Goal: Find specific page/section: Find specific page/section

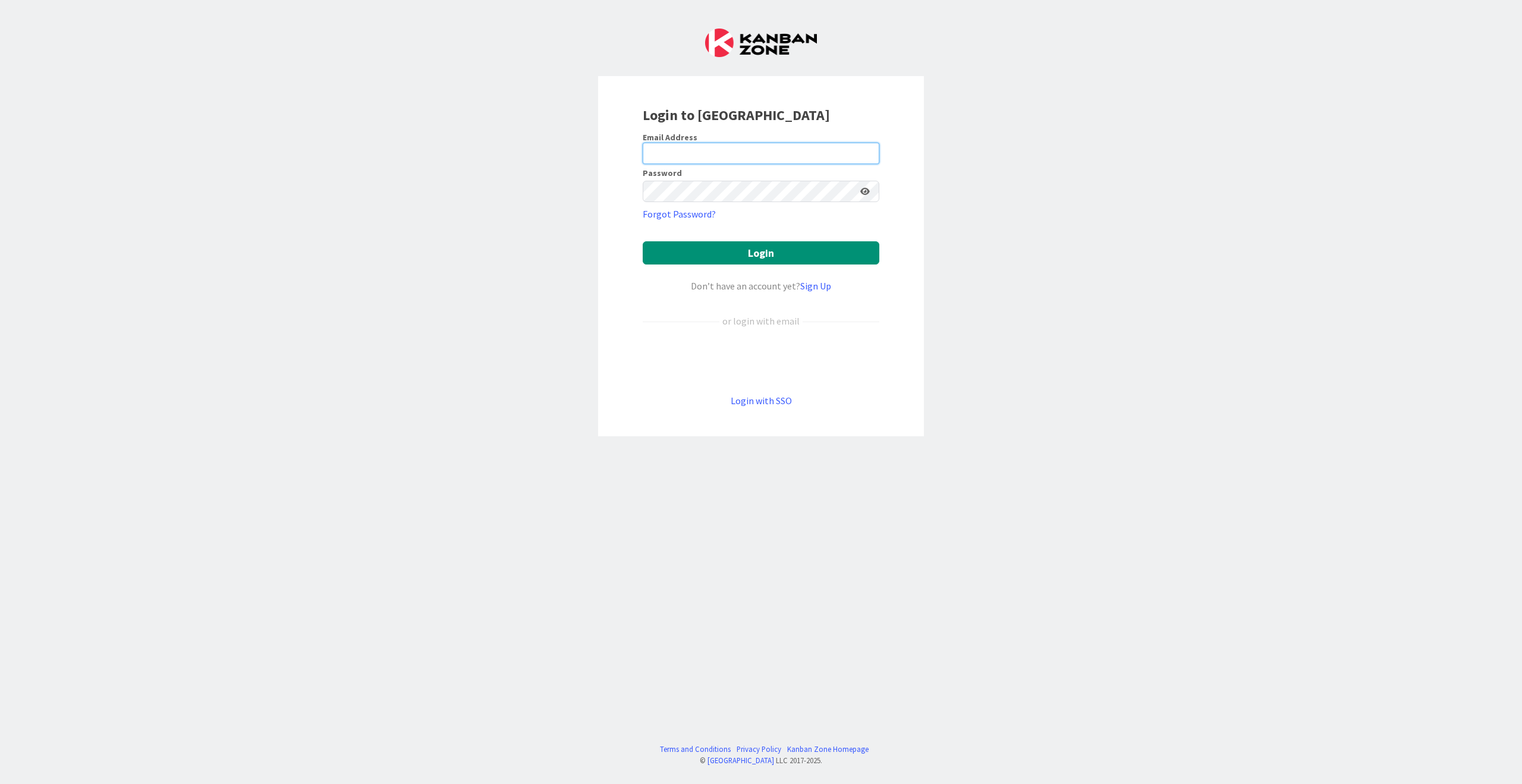
click at [723, 148] on input "email" at bounding box center [761, 153] width 236 height 21
type input "[EMAIL_ADDRESS][DOMAIN_NAME]"
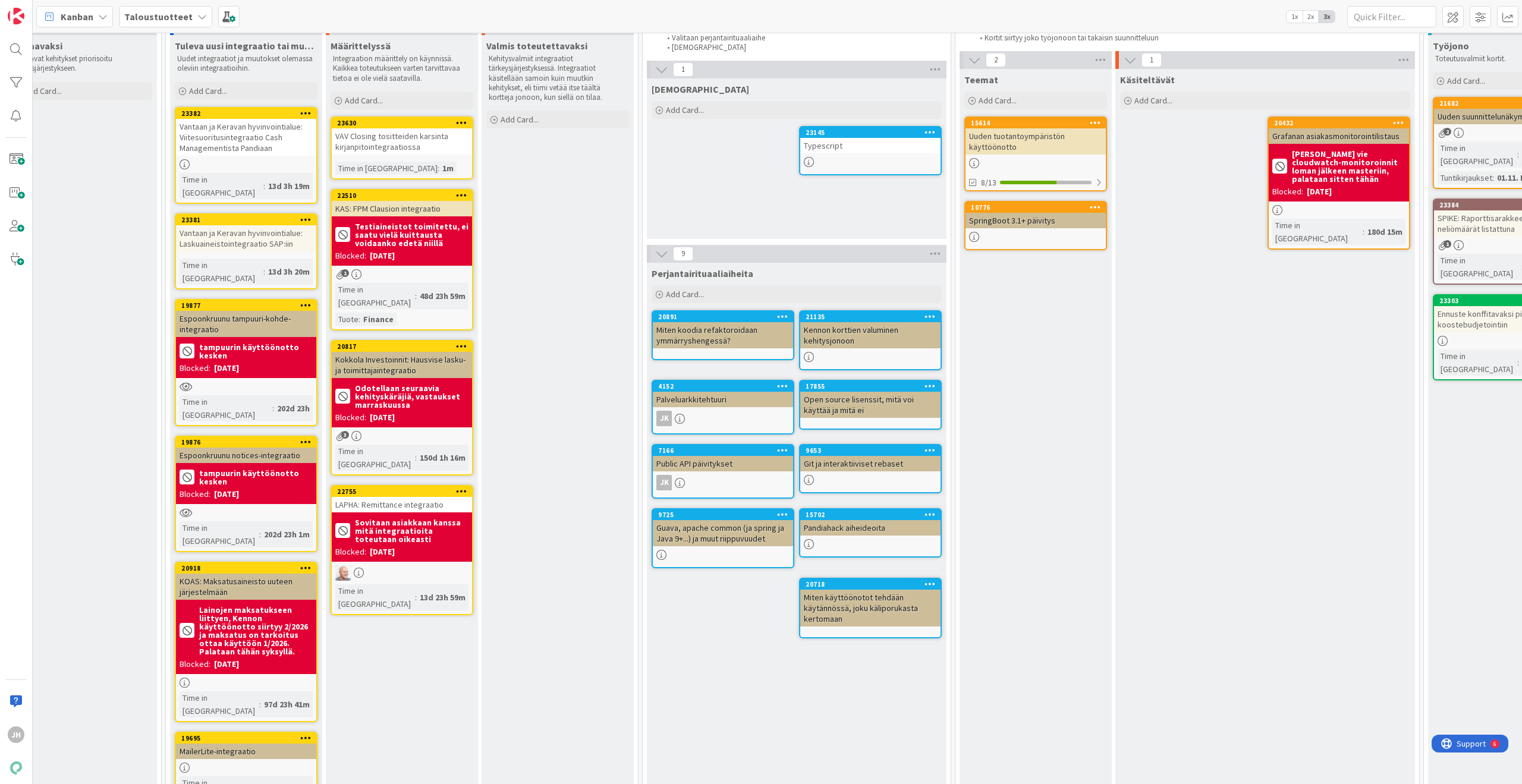
scroll to position [60, 178]
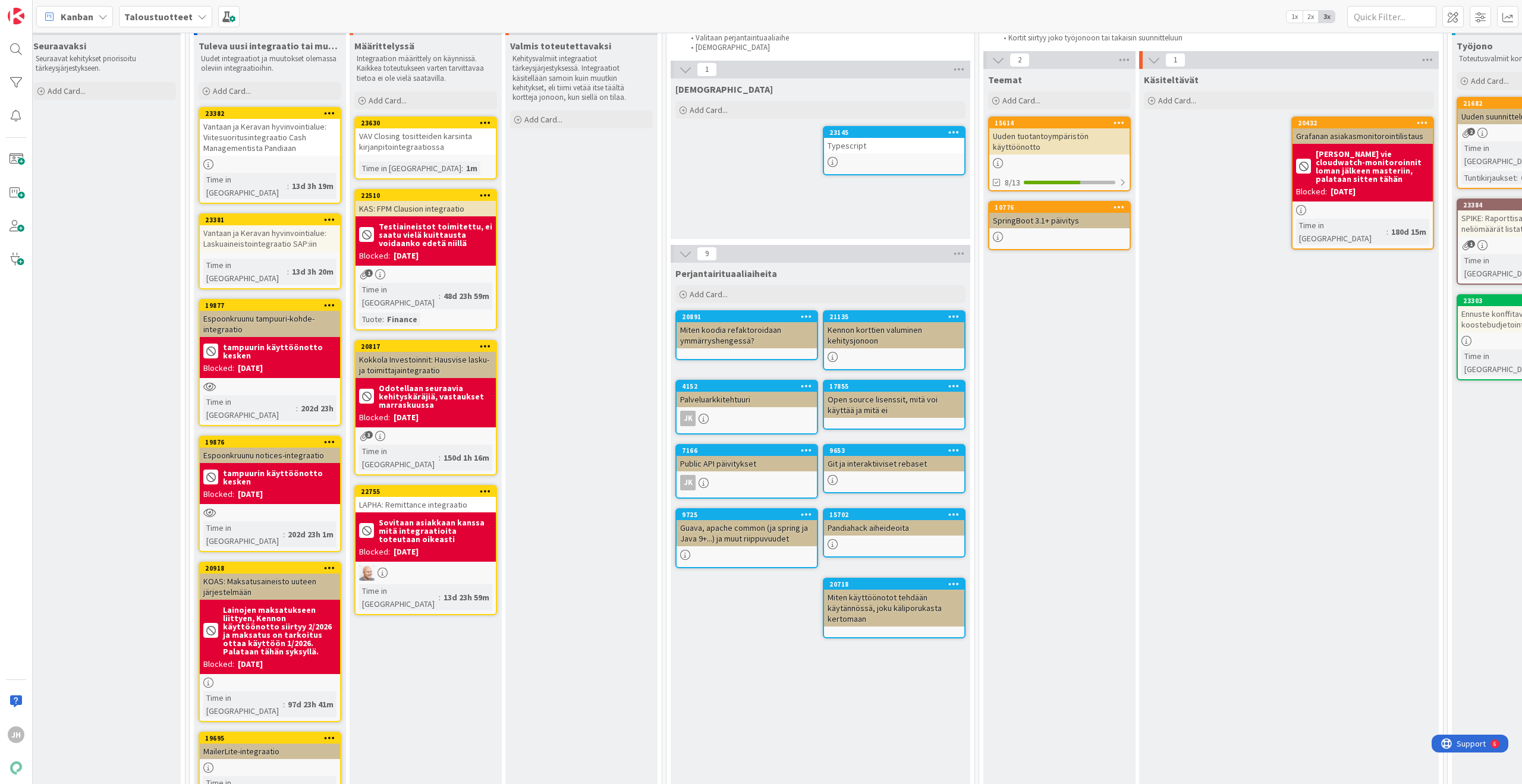
click at [430, 150] on div "VAV Closing tositteiden karsinta kirjanpitointegraatiossa" at bounding box center [426, 141] width 141 height 26
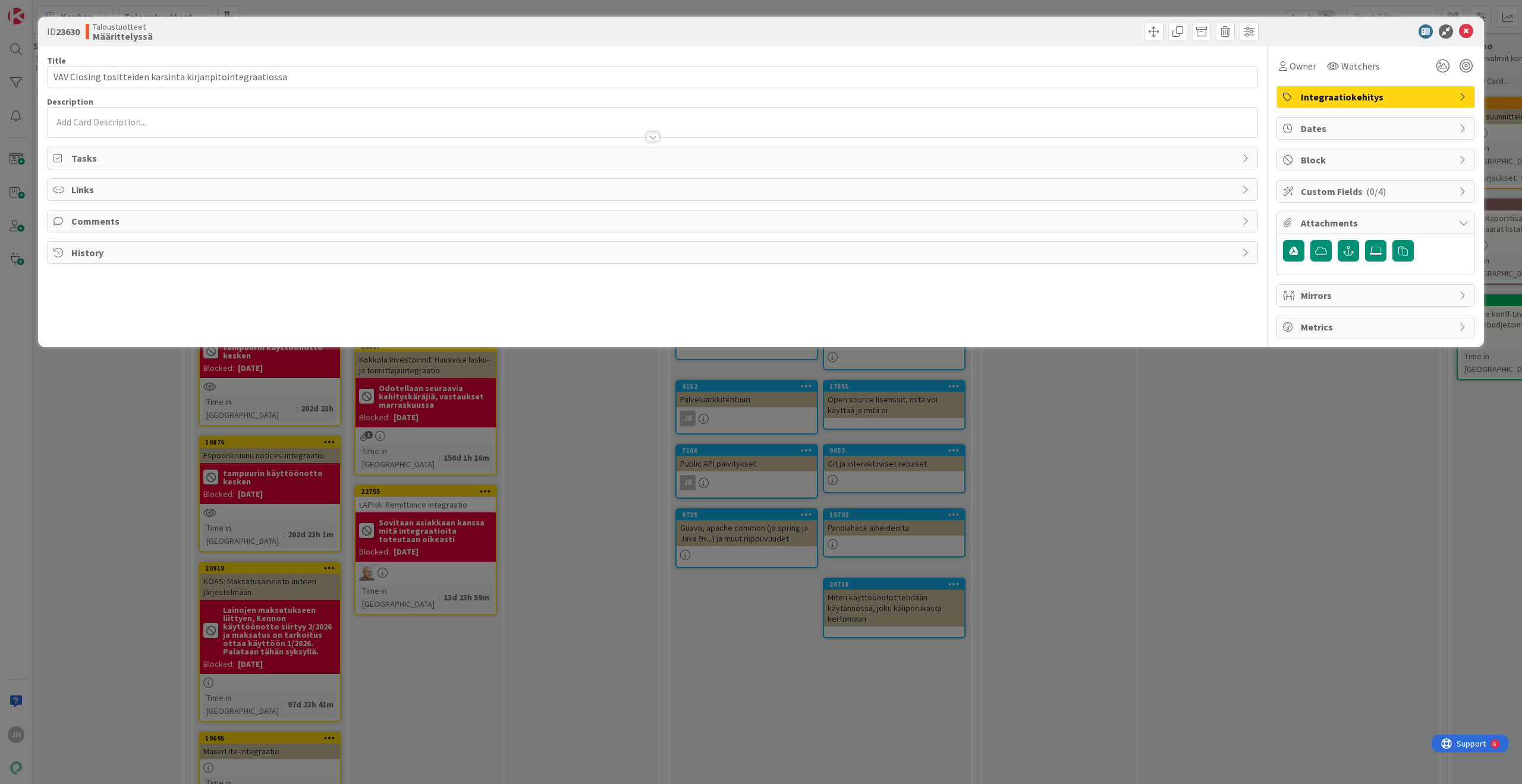
click at [165, 124] on p at bounding box center [653, 122] width 1198 height 14
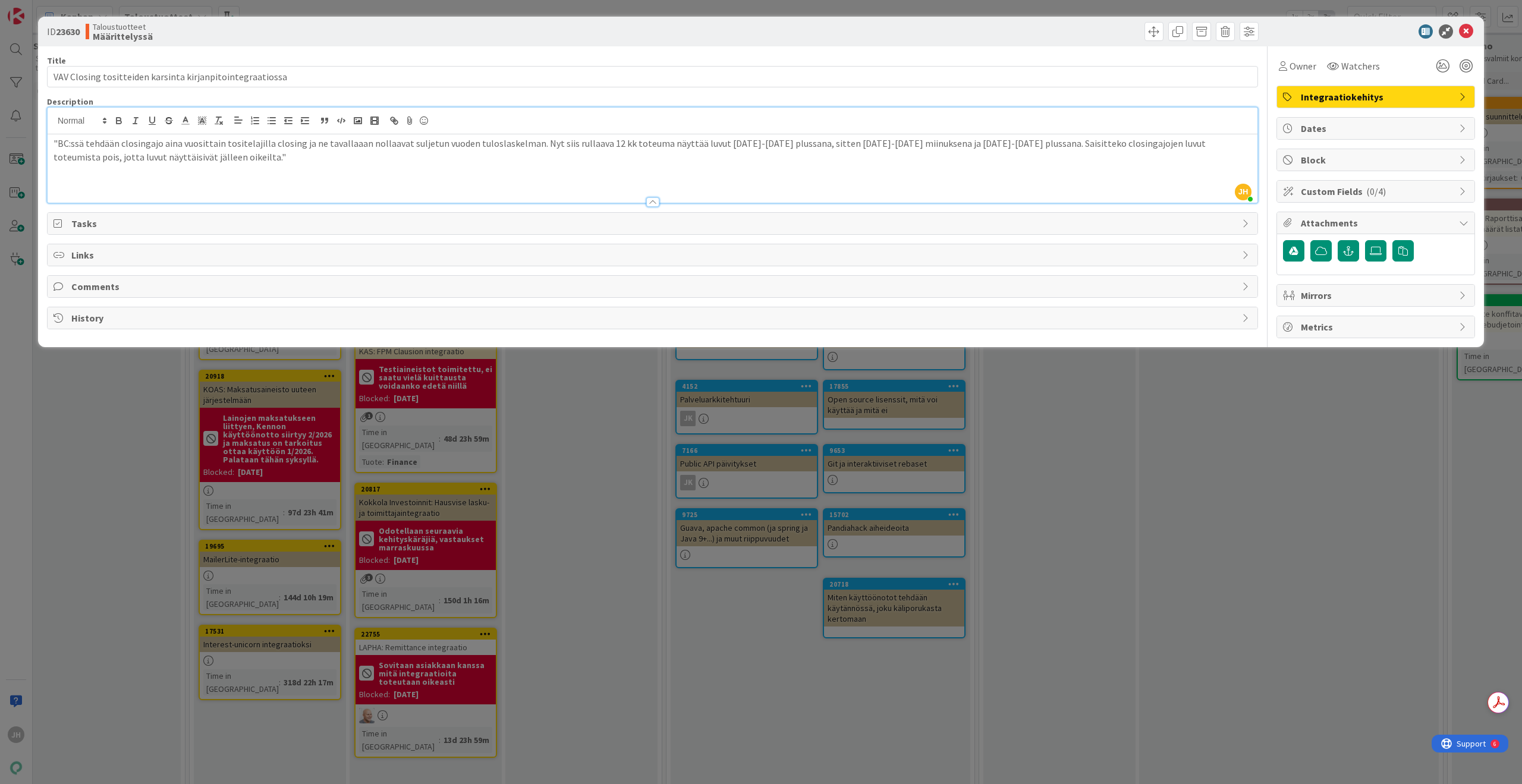
click at [172, 173] on p at bounding box center [653, 170] width 1198 height 14
click at [248, 177] on p at bounding box center [653, 184] width 1198 height 14
click at [98, 178] on p at bounding box center [653, 184] width 1198 height 14
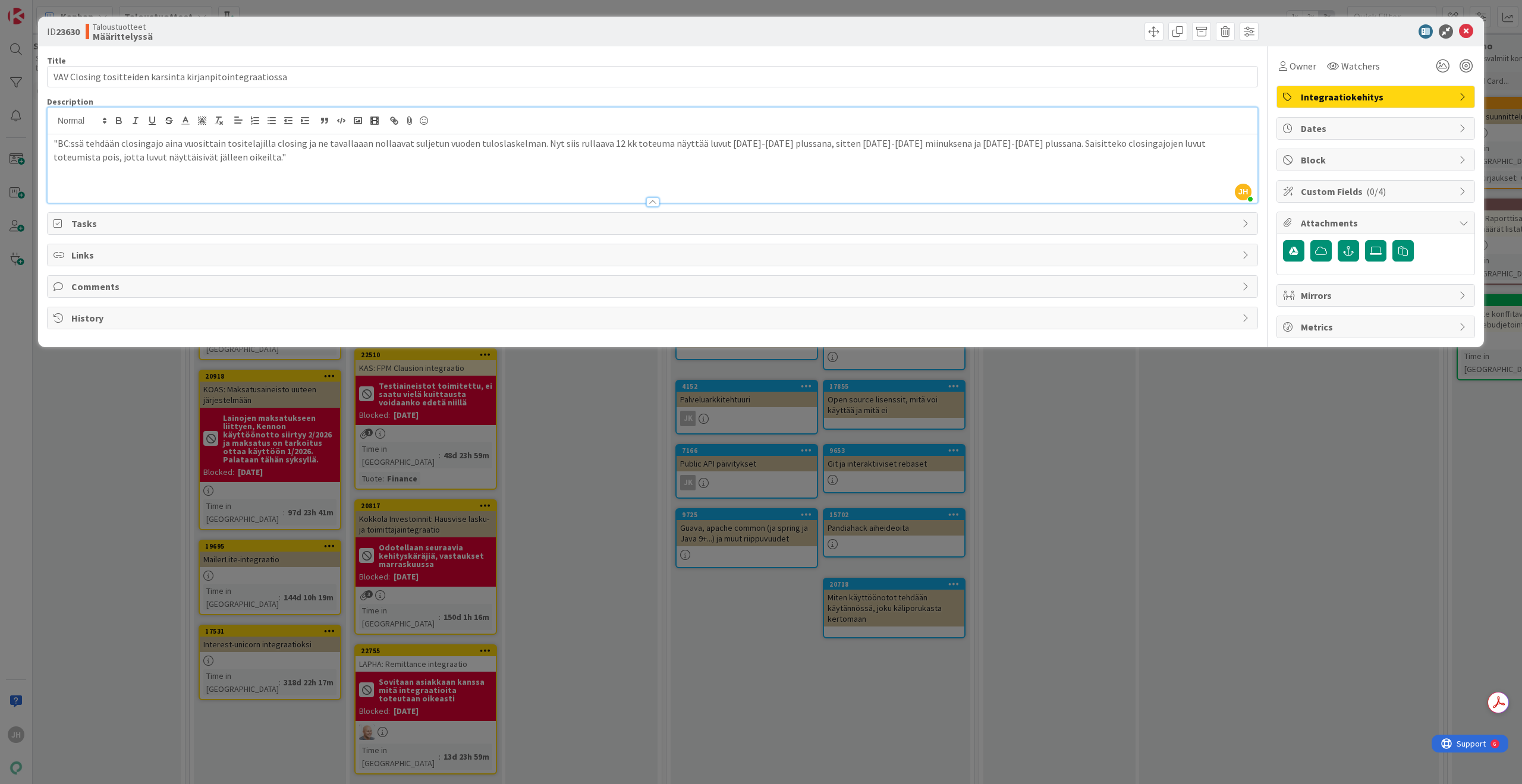
click at [94, 179] on p at bounding box center [653, 184] width 1198 height 14
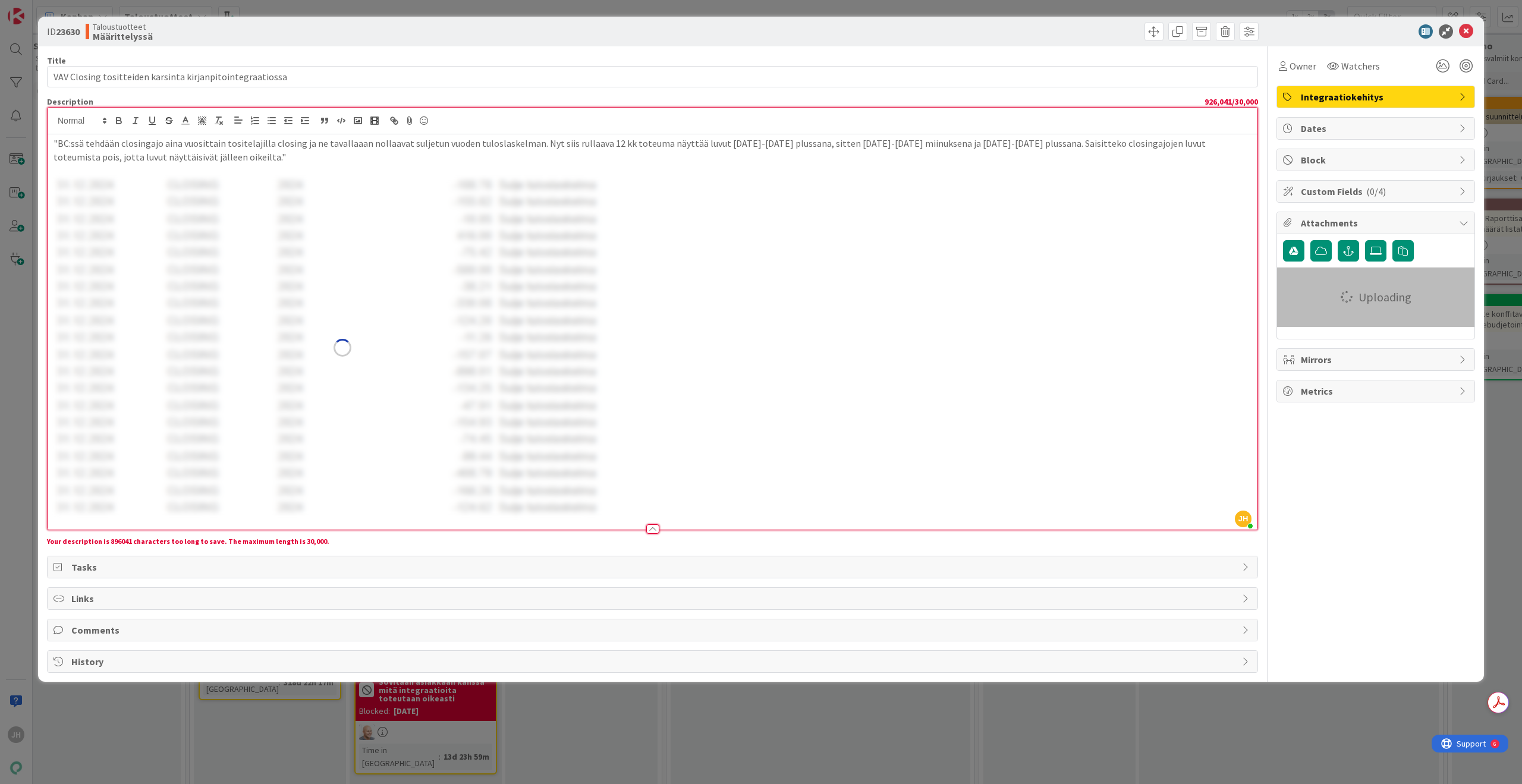
click at [435, 319] on img at bounding box center [342, 348] width 577 height 341
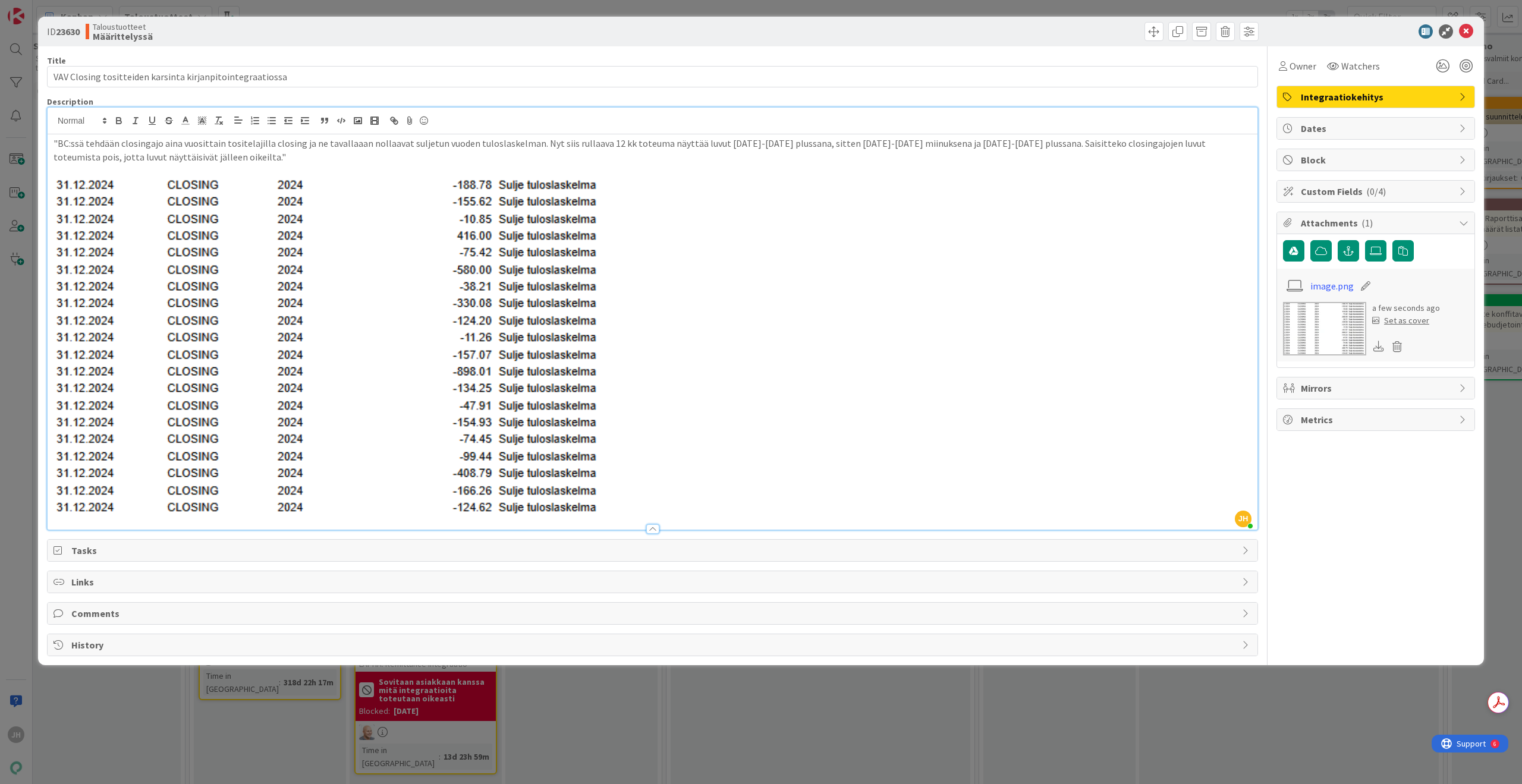
click at [362, 154] on p ""BC:ssä tehdään closingajo aina vuosittain tositelajilla closing ja ne tavallaa…" at bounding box center [653, 150] width 1198 height 26
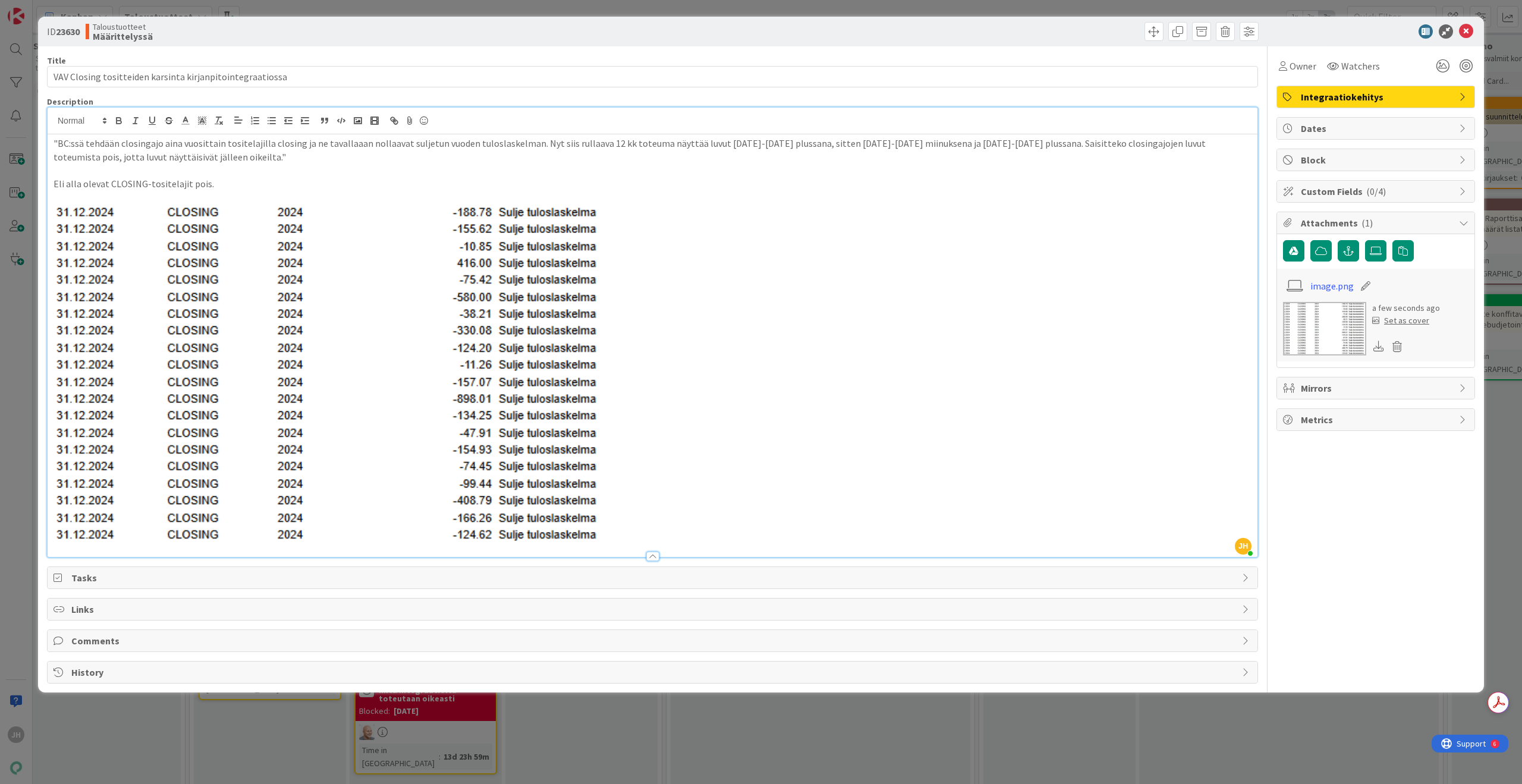
click at [807, 732] on div "ID 23630 Taloustuotteet Määrittelyssä Title 57 / 128 VAV Closing tositteiden ka…" at bounding box center [761, 392] width 1522 height 784
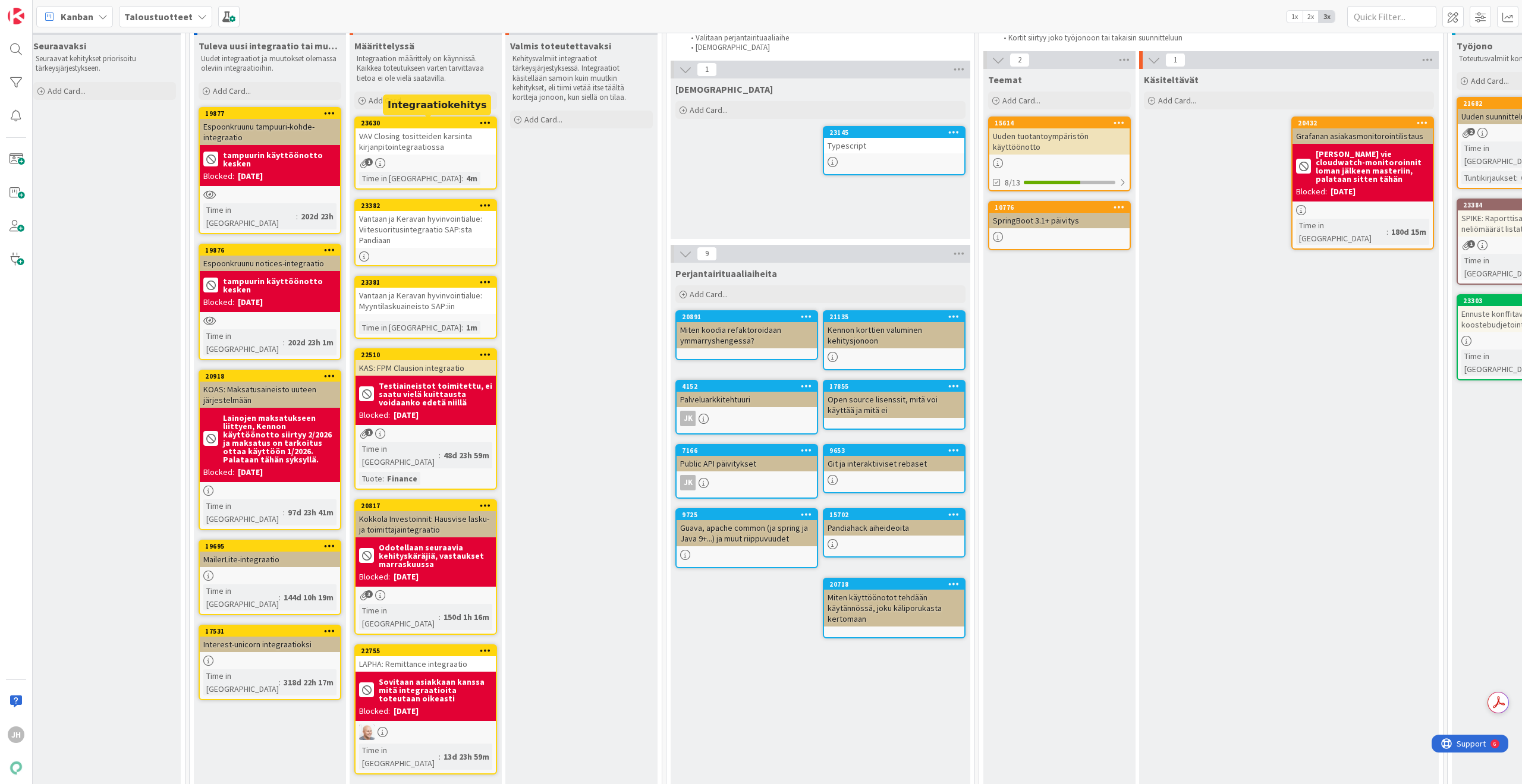
click at [414, 148] on div "VAV Closing tositteiden karsinta kirjanpitointegraatiossa" at bounding box center [426, 141] width 141 height 26
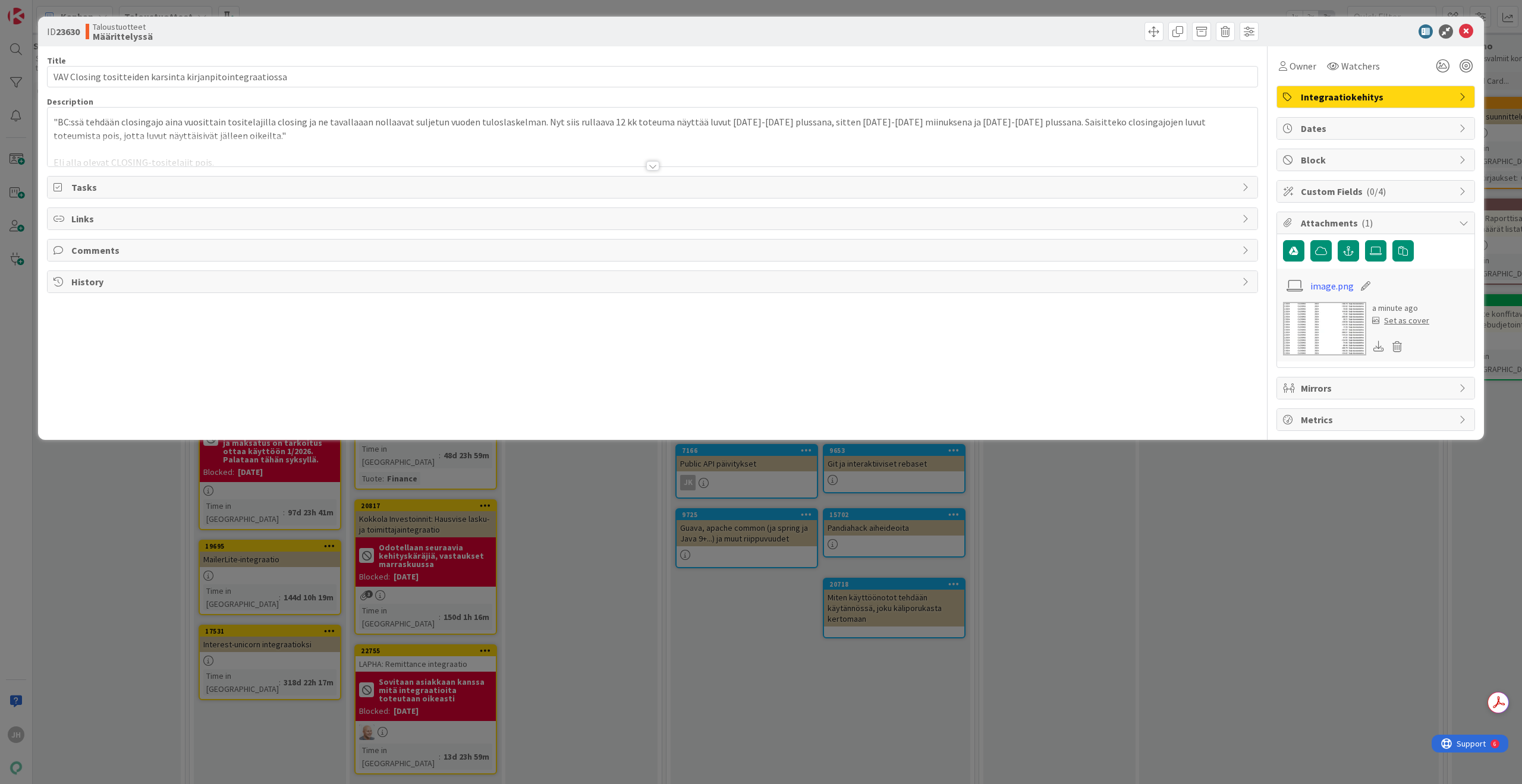
click at [653, 167] on div at bounding box center [653, 165] width 13 height 10
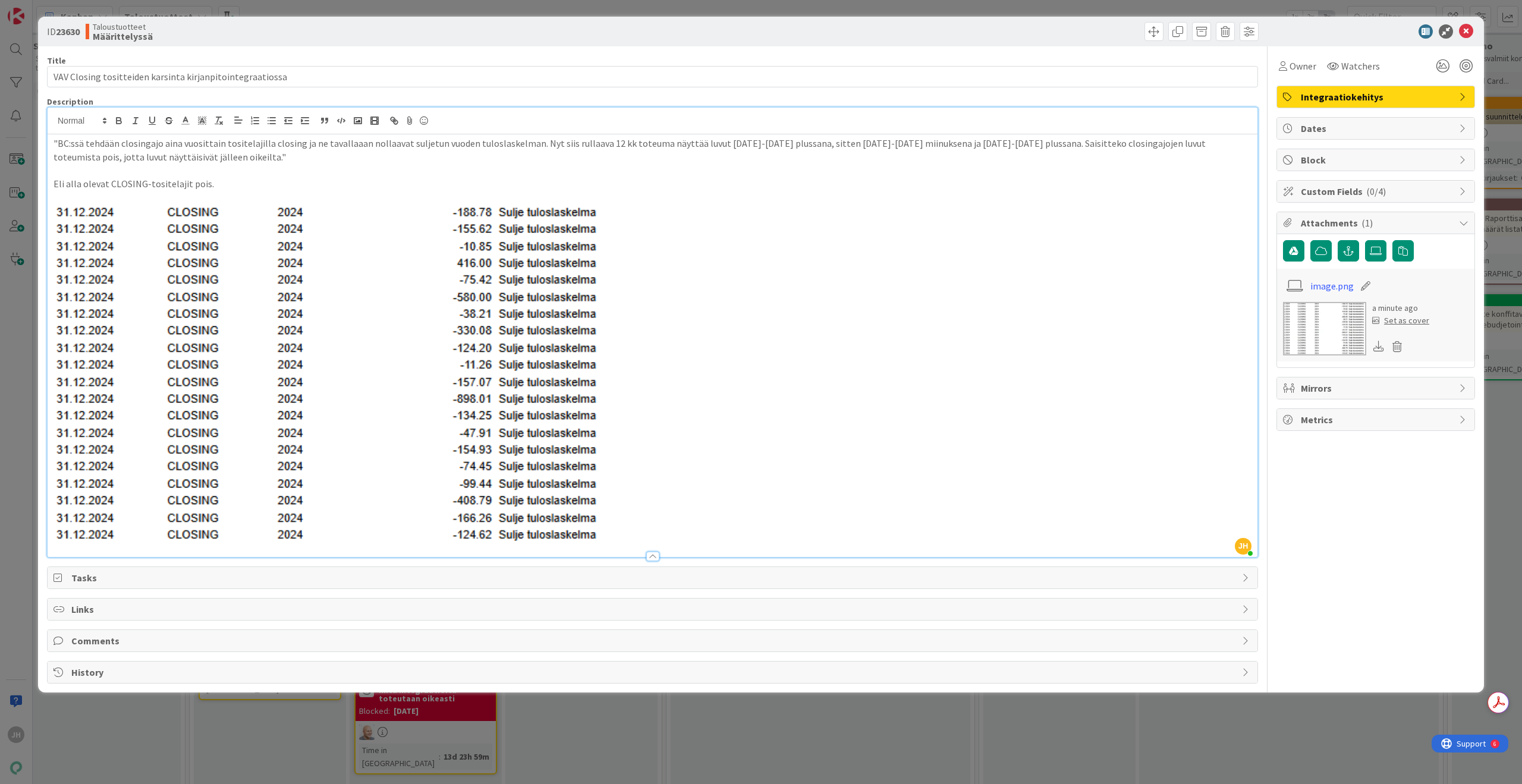
click at [320, 740] on div "ID 23630 Taloustuotteet Määrittelyssä Title 57 / 128 VAV Closing tositteiden ka…" at bounding box center [761, 392] width 1522 height 784
